Goal: Task Accomplishment & Management: Manage account settings

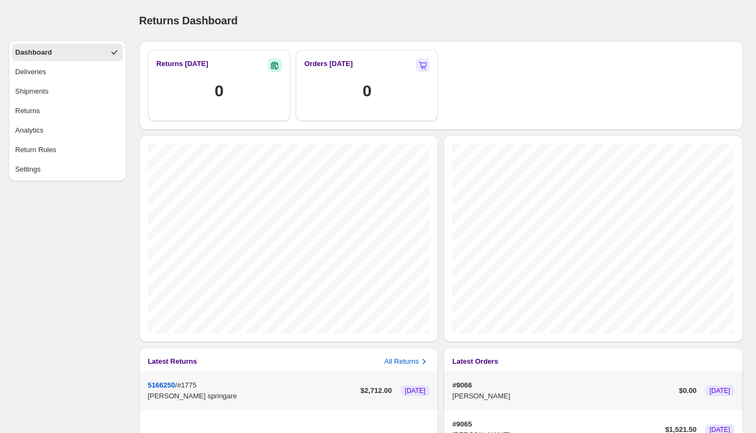
click at [50, 82] on ul "Dashboard Deliveries Shipments Returns Analytics Return Rules Settings" at bounding box center [67, 111] width 111 height 134
click at [49, 66] on button "Deliveries" at bounding box center [67, 71] width 111 height 17
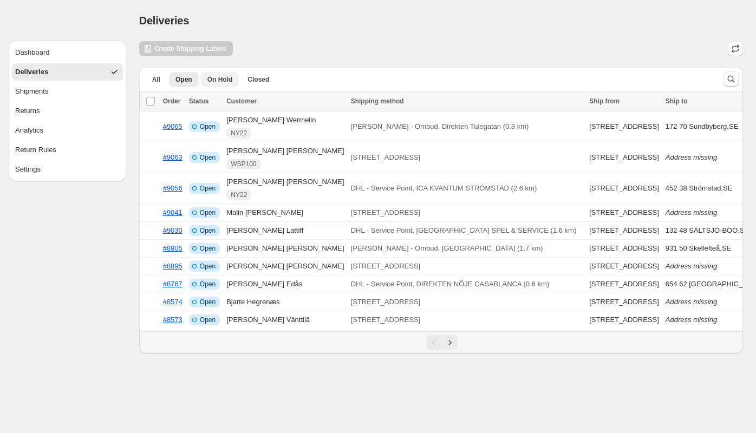
click at [218, 79] on span "On Hold" at bounding box center [219, 79] width 25 height 9
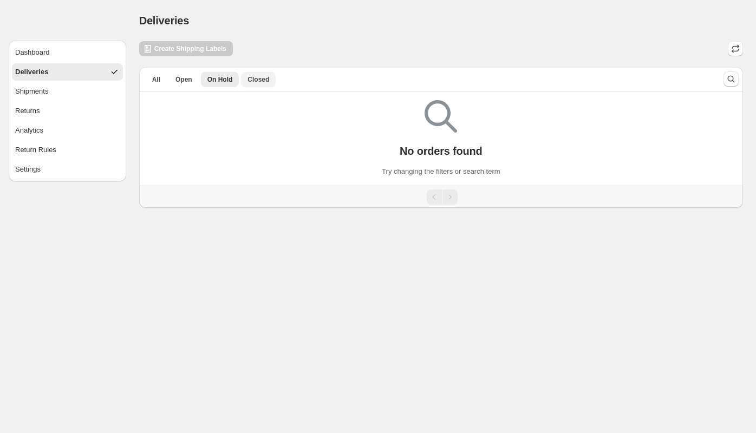
click at [262, 81] on span "Closed" at bounding box center [258, 79] width 22 height 9
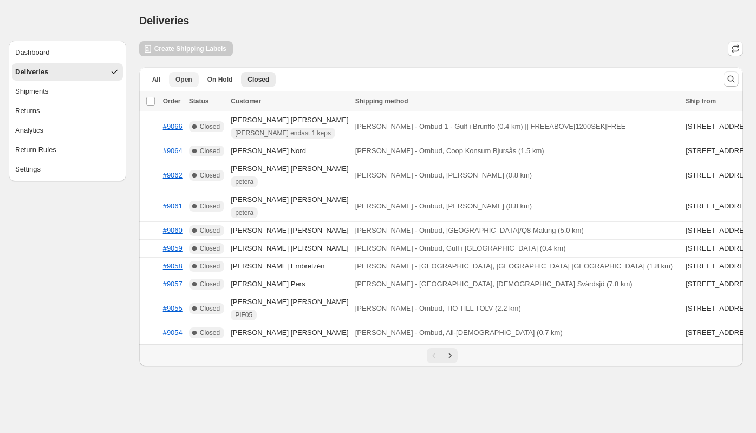
click at [180, 79] on span "Open" at bounding box center [183, 79] width 17 height 9
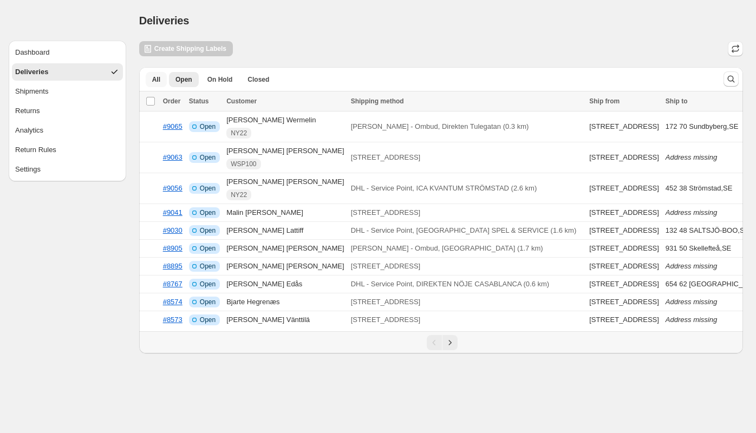
click at [156, 76] on span "All" at bounding box center [156, 79] width 8 height 9
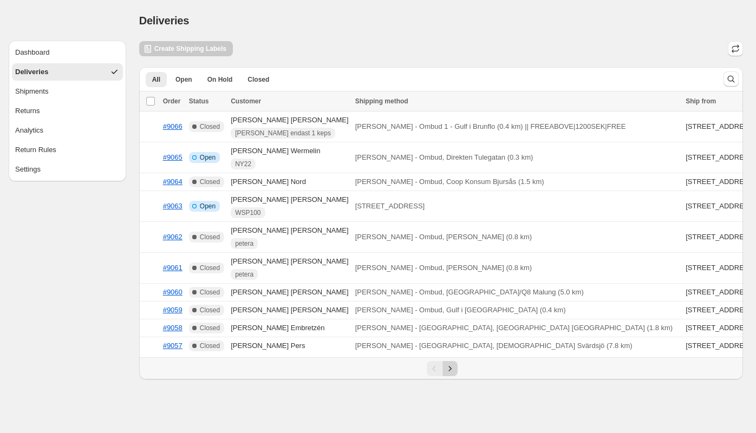
click at [453, 374] on icon "Next" at bounding box center [450, 368] width 11 height 11
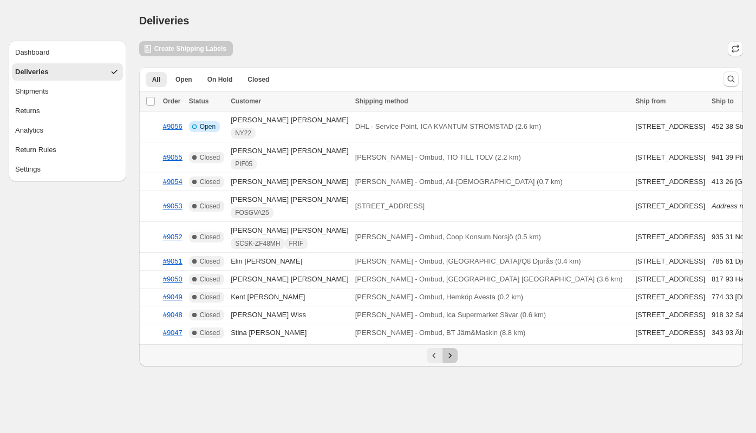
click at [449, 361] on icon "Next" at bounding box center [450, 355] width 11 height 11
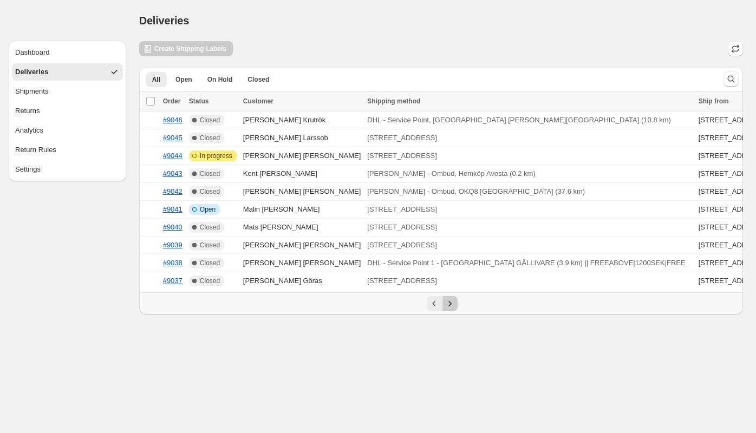
click at [451, 309] on icon "Next" at bounding box center [450, 303] width 11 height 11
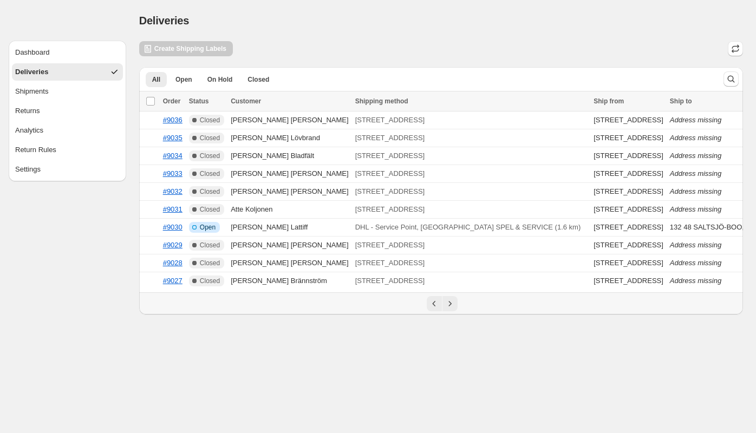
click at [451, 309] on icon "Next" at bounding box center [450, 303] width 11 height 11
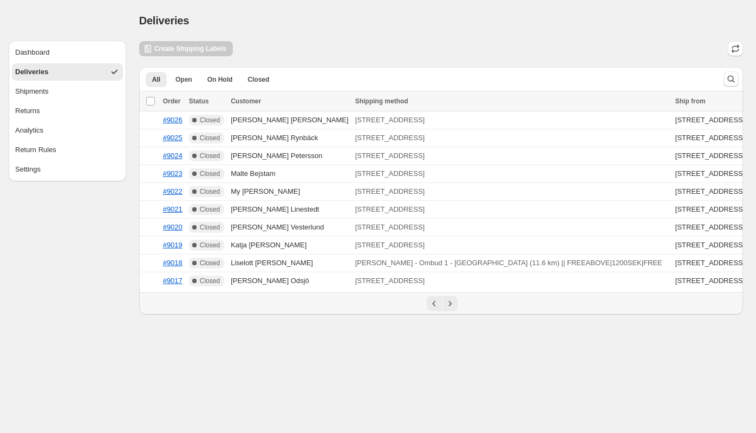
click at [451, 309] on icon "Next" at bounding box center [450, 303] width 11 height 11
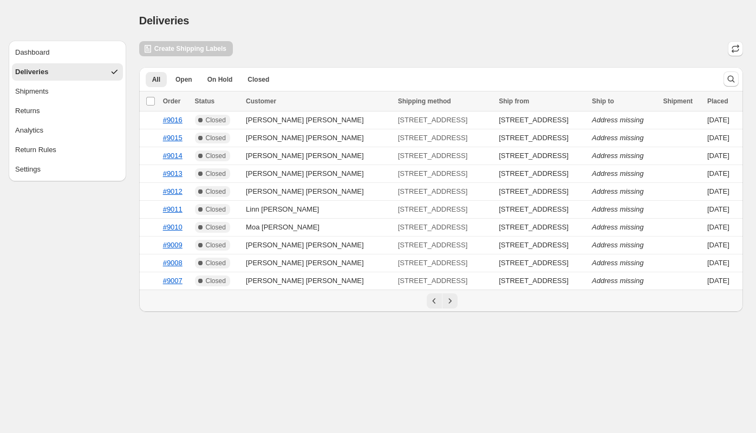
click at [451, 311] on div "Pagination" at bounding box center [441, 301] width 604 height 22
click at [449, 301] on icon "Next" at bounding box center [450, 301] width 11 height 11
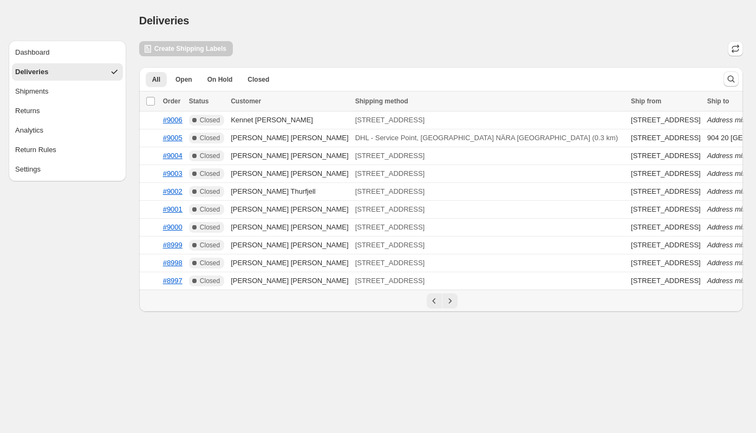
click at [449, 301] on icon "Next" at bounding box center [450, 301] width 11 height 11
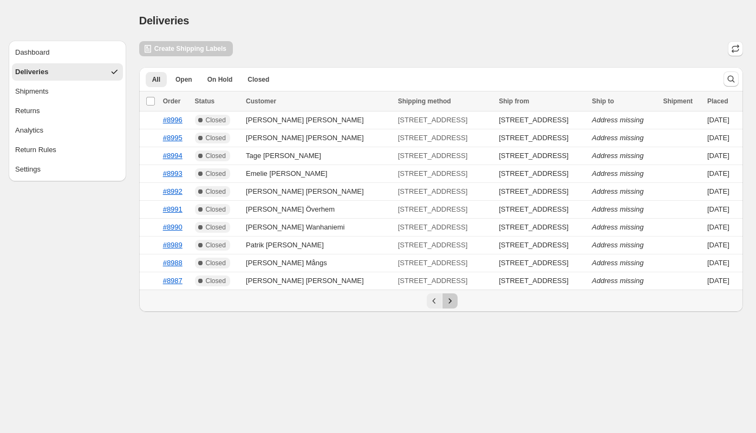
click at [449, 301] on icon "Next" at bounding box center [450, 301] width 11 height 11
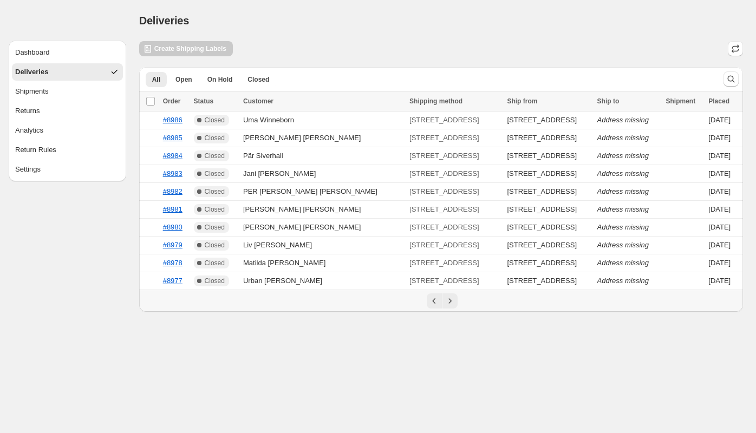
click at [449, 301] on icon "Next" at bounding box center [450, 301] width 11 height 11
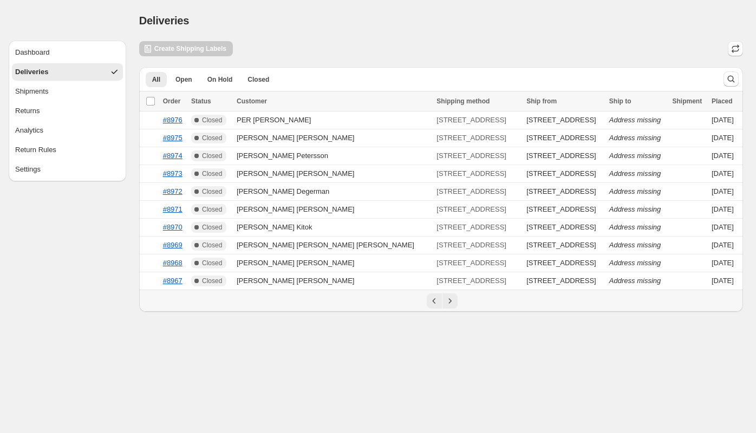
click at [449, 301] on icon "Next" at bounding box center [450, 301] width 11 height 11
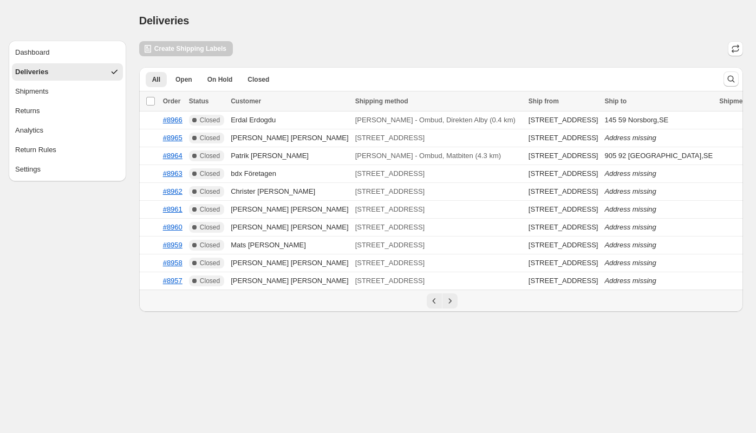
click at [449, 301] on icon "Next" at bounding box center [450, 301] width 11 height 11
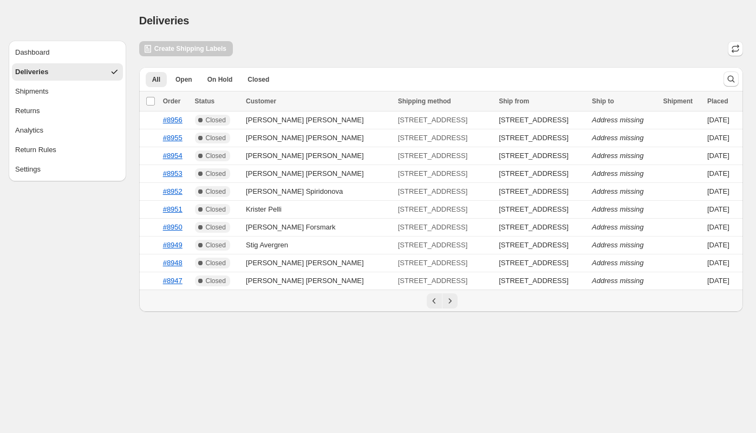
click at [449, 301] on icon "Next" at bounding box center [450, 301] width 11 height 11
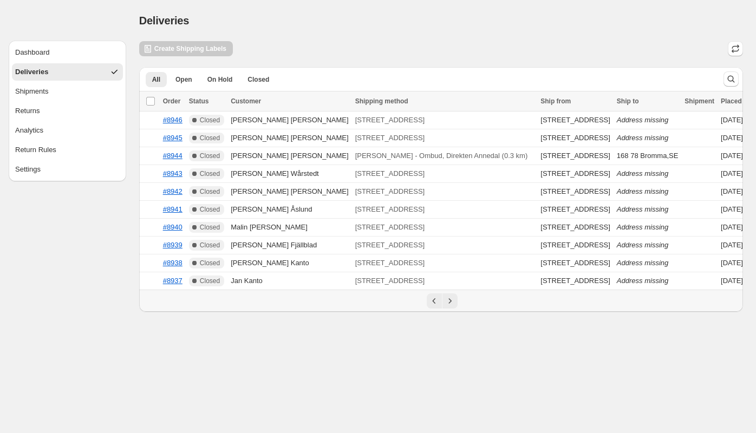
click at [449, 301] on icon "Next" at bounding box center [450, 301] width 11 height 11
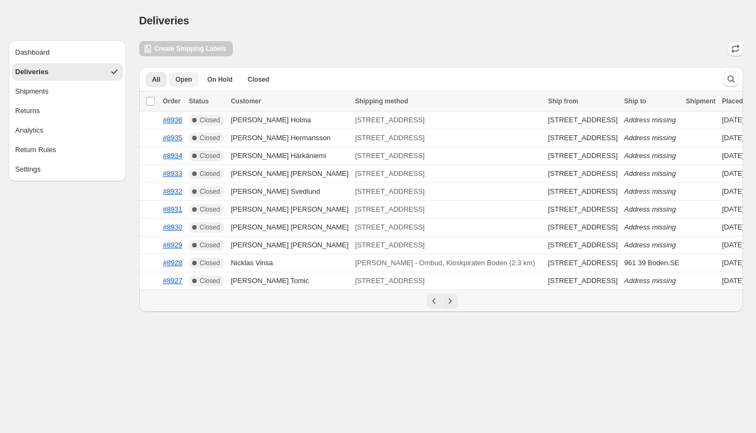
click at [178, 83] on button "Open" at bounding box center [184, 79] width 30 height 15
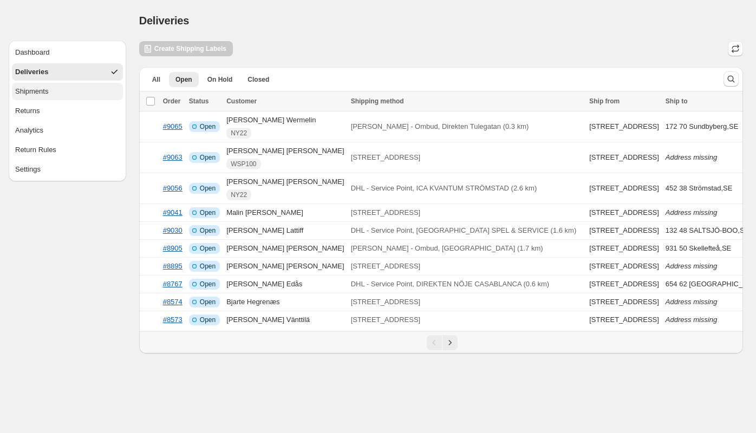
click at [83, 90] on button "Shipments" at bounding box center [67, 91] width 111 height 17
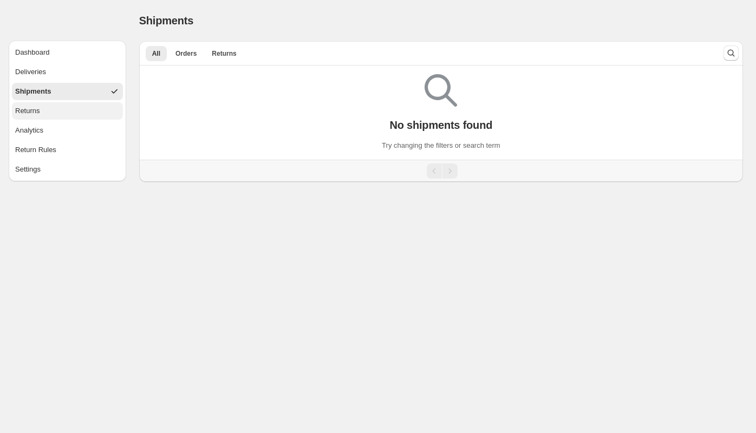
click at [42, 109] on button "Returns" at bounding box center [67, 110] width 111 height 17
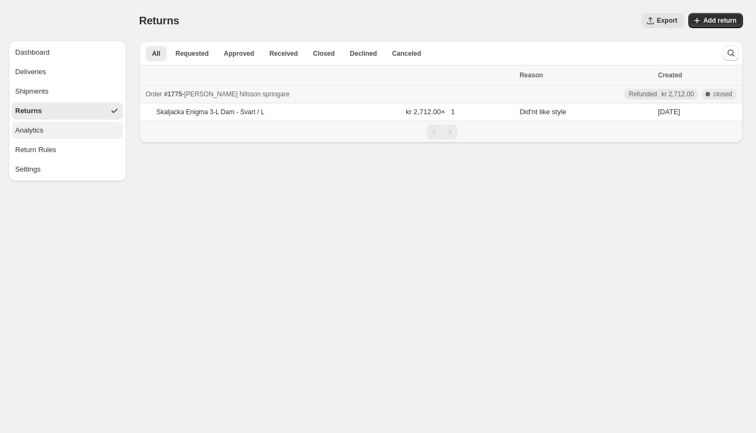
click at [43, 125] on div "Analytics" at bounding box center [29, 130] width 28 height 11
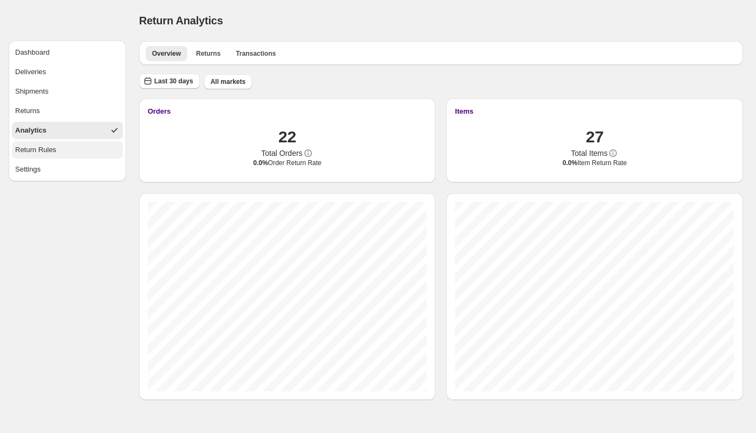
click at [53, 147] on div "Return Rules" at bounding box center [35, 150] width 41 height 11
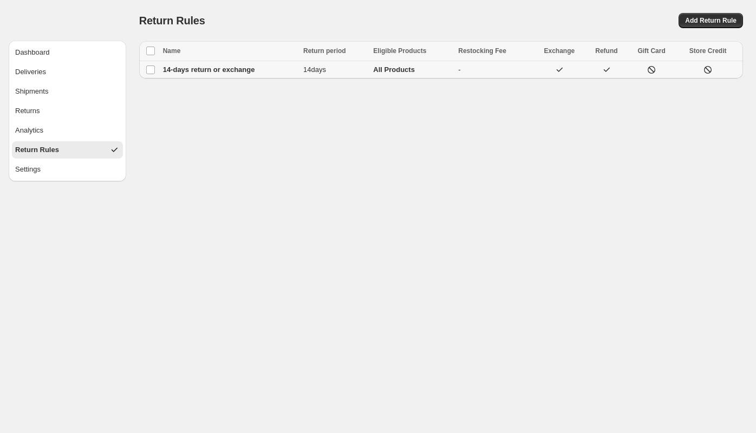
click at [232, 75] on td "14-days return or exchange" at bounding box center [230, 70] width 140 height 18
select select "****"
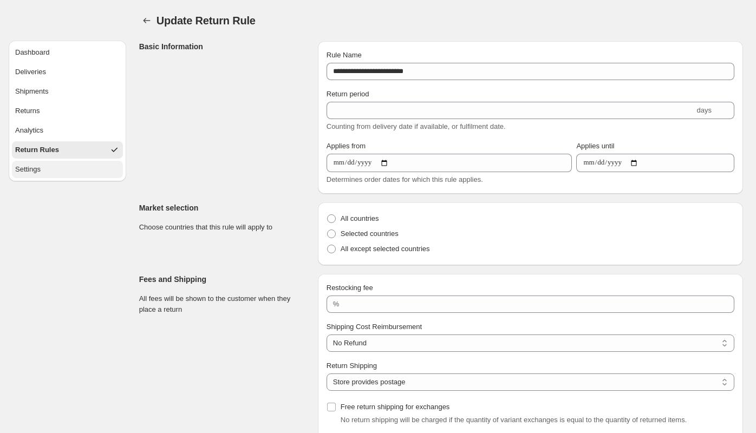
click at [23, 169] on div "Settings" at bounding box center [27, 169] width 25 height 11
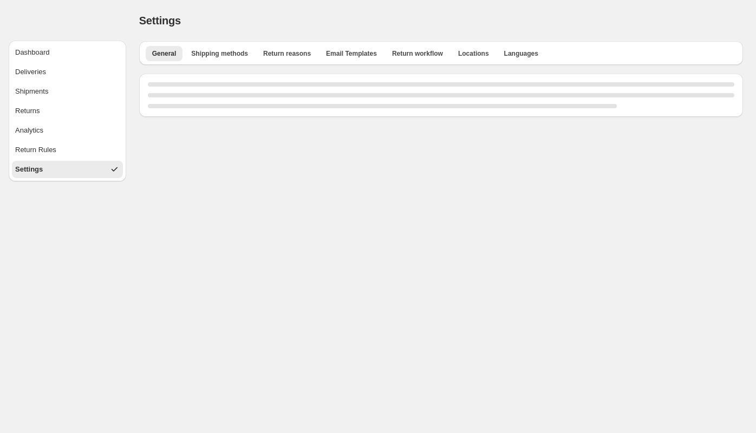
select select "**"
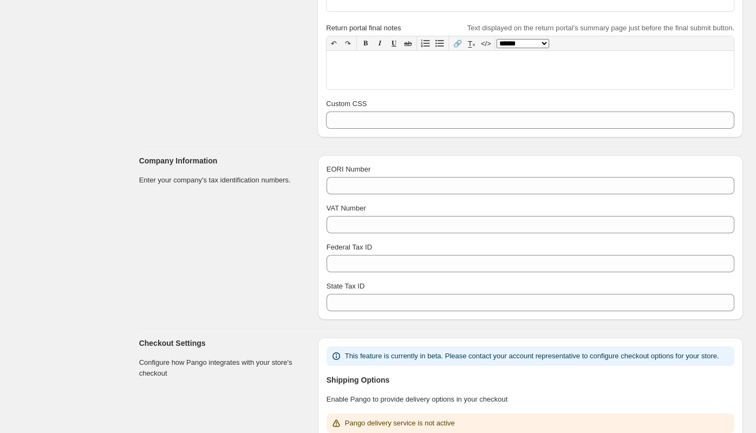
scroll to position [471, 0]
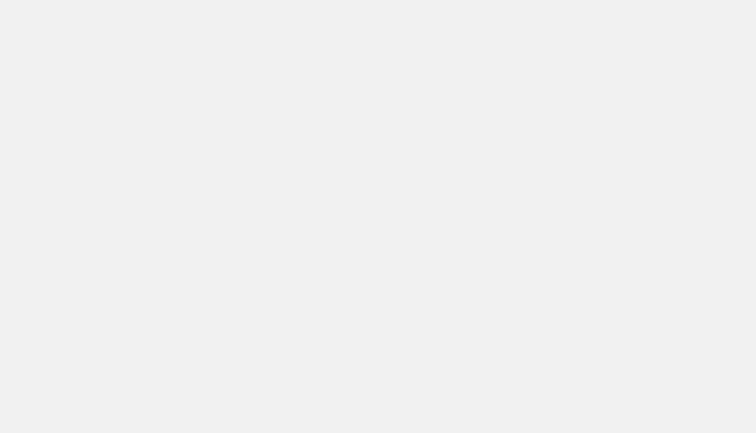
select select "**"
